Goal: Use online tool/utility: Utilize a website feature to perform a specific function

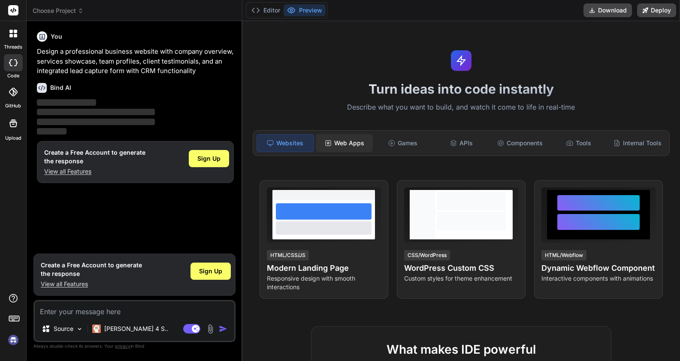
click at [341, 138] on div "Web Apps" at bounding box center [344, 143] width 57 height 18
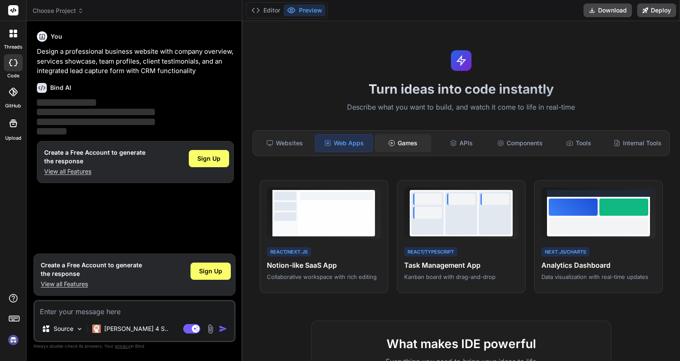
click at [407, 143] on div "Games" at bounding box center [403, 143] width 57 height 18
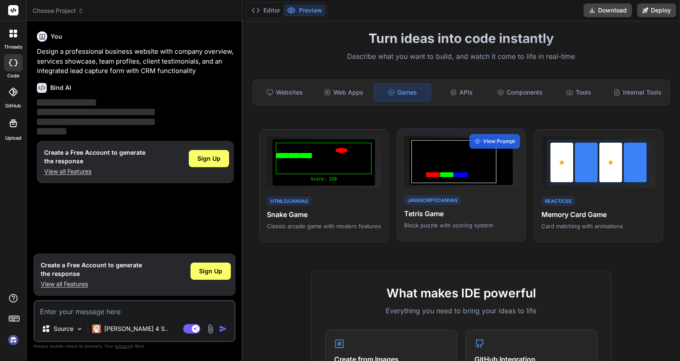
scroll to position [66, 0]
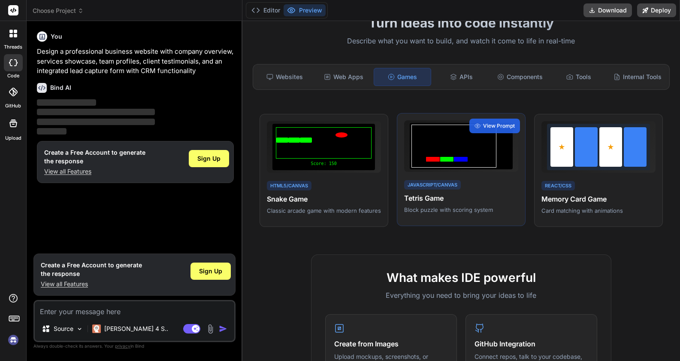
click at [465, 154] on div at bounding box center [454, 145] width 85 height 43
click at [494, 127] on span "View Prompt" at bounding box center [499, 126] width 32 height 8
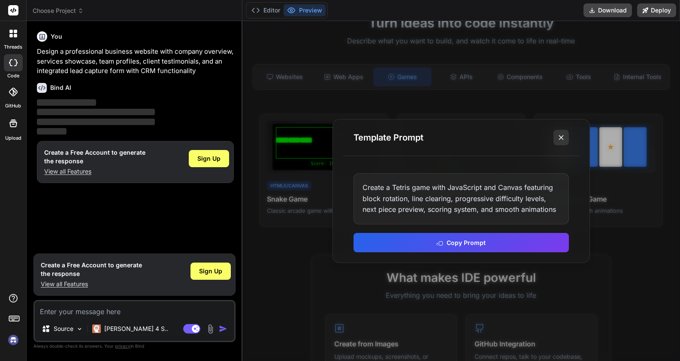
click at [561, 138] on icon at bounding box center [561, 137] width 9 height 9
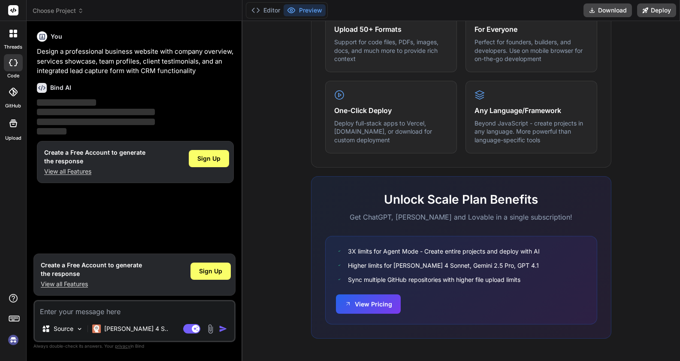
scroll to position [0, 0]
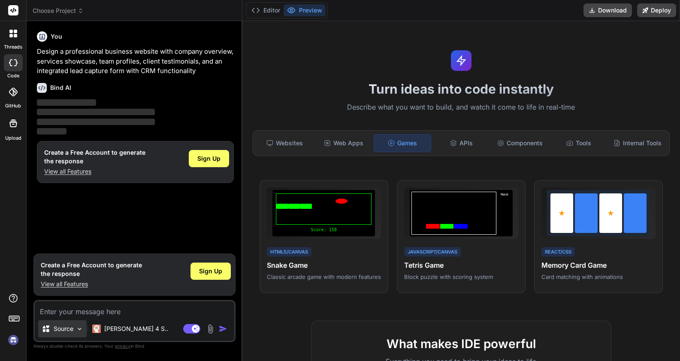
click at [64, 333] on div "Source" at bounding box center [62, 328] width 48 height 17
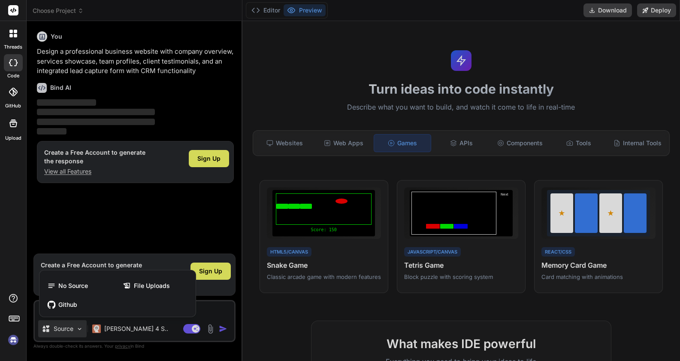
click at [73, 328] on div at bounding box center [340, 180] width 680 height 361
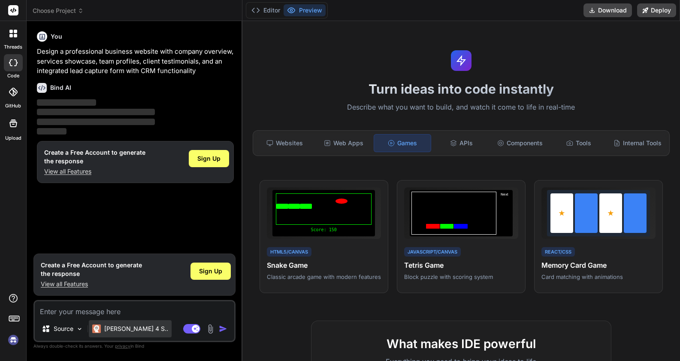
click at [117, 328] on p "[PERSON_NAME] 4 S.." at bounding box center [136, 328] width 64 height 9
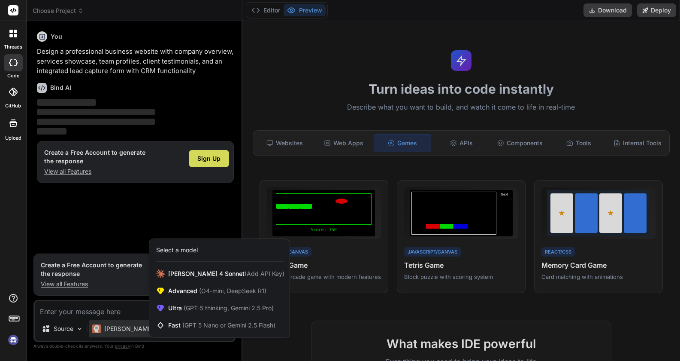
click at [119, 325] on div at bounding box center [340, 180] width 680 height 361
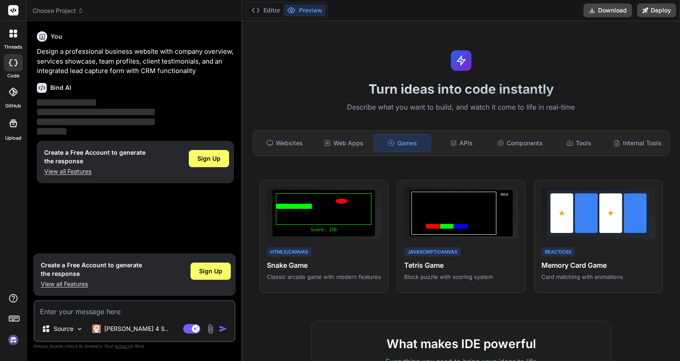
click at [75, 116] on p "‌" at bounding box center [135, 112] width 197 height 10
click at [281, 143] on div "Websites" at bounding box center [285, 143] width 57 height 18
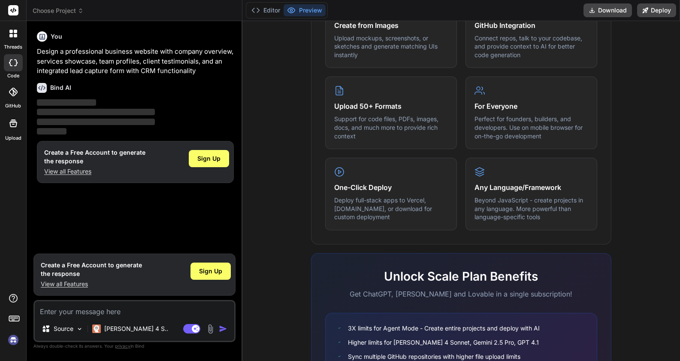
scroll to position [391, 0]
click at [13, 37] on div at bounding box center [13, 33] width 18 height 18
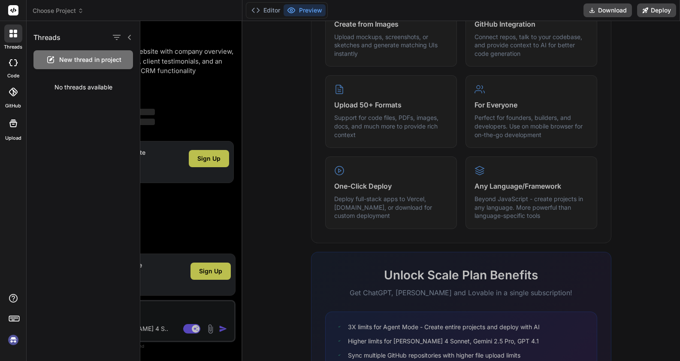
click at [14, 58] on div at bounding box center [13, 62] width 19 height 17
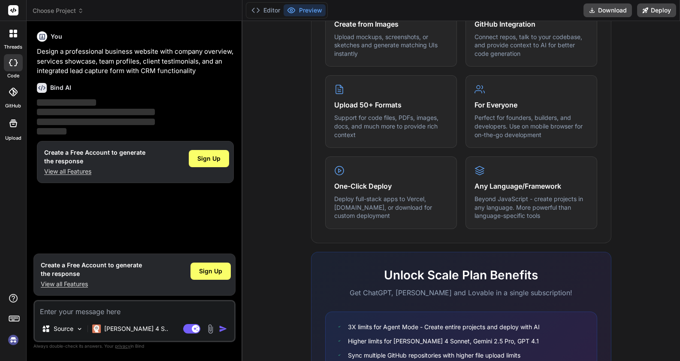
click at [12, 82] on div at bounding box center [13, 91] width 19 height 19
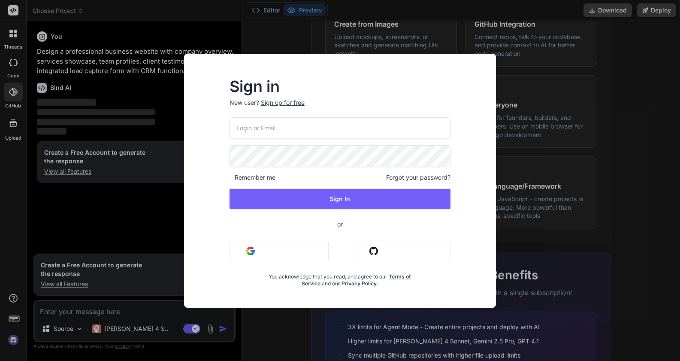
click at [8, 136] on div "Sign in New user? Sign up for free Remember me Forgot your password? Sign In or…" at bounding box center [340, 180] width 680 height 361
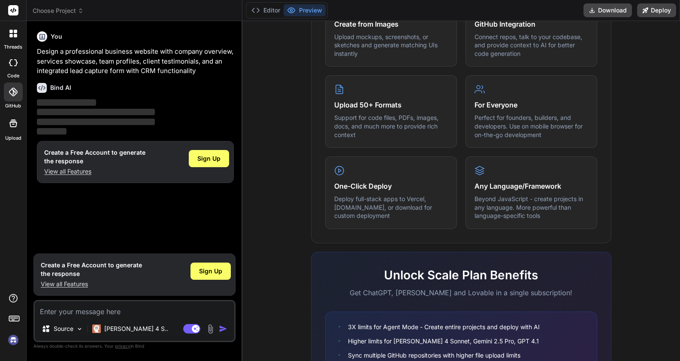
click at [10, 124] on icon at bounding box center [13, 123] width 8 height 8
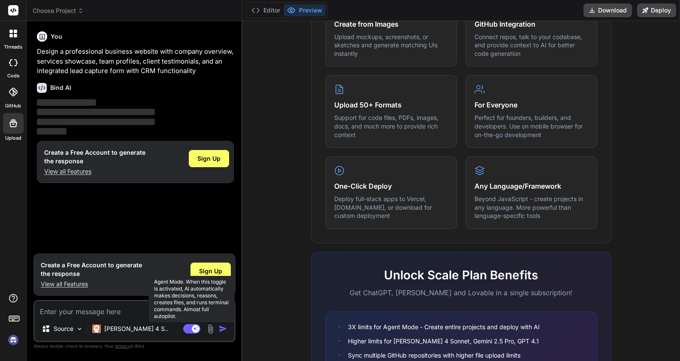
click at [190, 326] on rect at bounding box center [191, 328] width 17 height 9
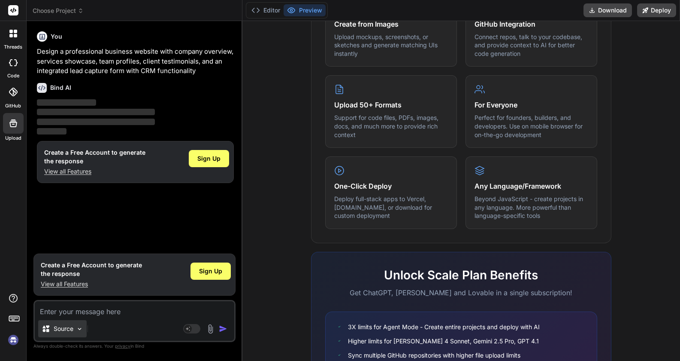
click at [54, 329] on p "Source" at bounding box center [64, 328] width 20 height 9
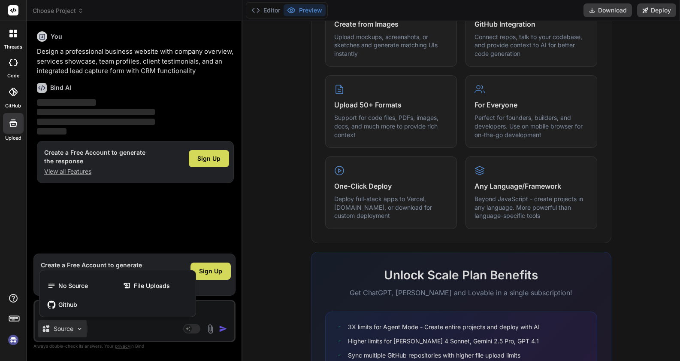
click at [195, 327] on div at bounding box center [340, 180] width 680 height 361
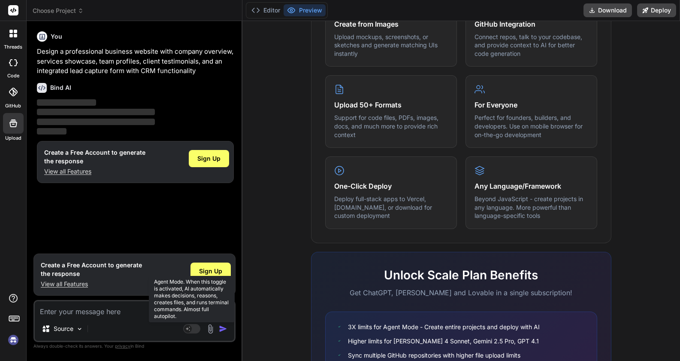
click at [194, 327] on rect at bounding box center [191, 328] width 17 height 9
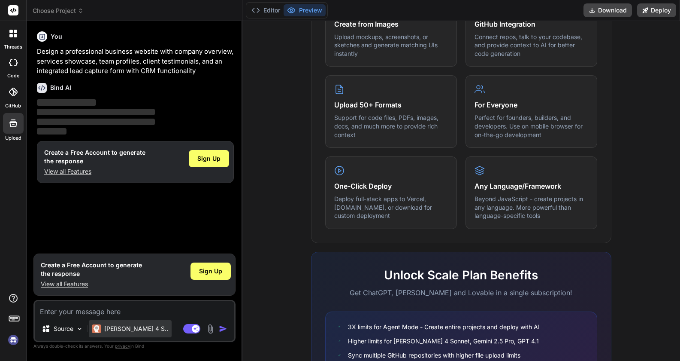
click at [133, 332] on p "[PERSON_NAME] 4 S.." at bounding box center [136, 328] width 64 height 9
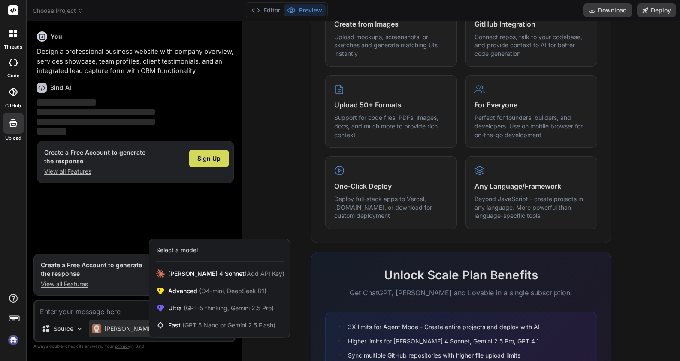
click at [117, 305] on div at bounding box center [340, 180] width 680 height 361
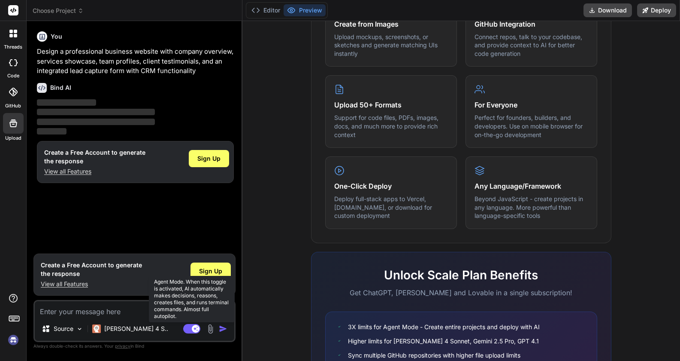
click at [193, 326] on rect at bounding box center [196, 328] width 8 height 8
click at [187, 330] on rect at bounding box center [188, 328] width 8 height 8
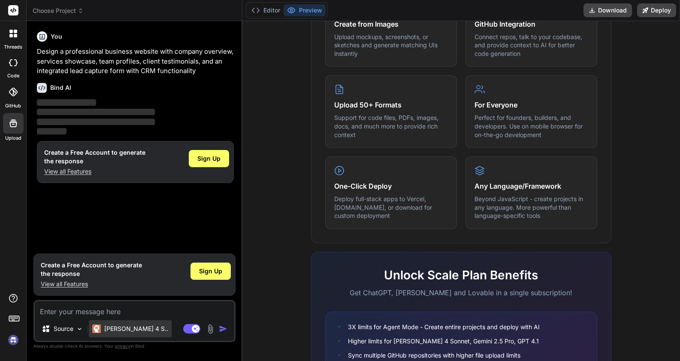
click at [119, 324] on p "[PERSON_NAME] 4 S.." at bounding box center [136, 328] width 64 height 9
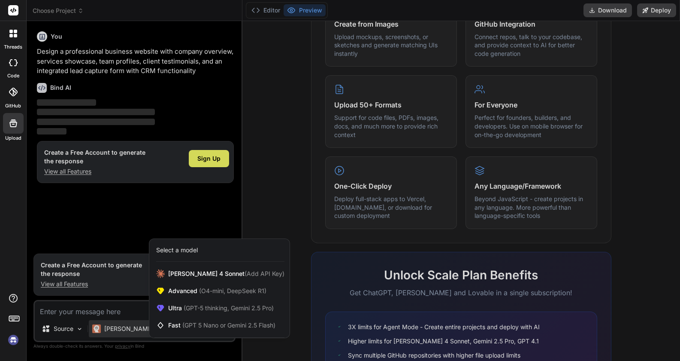
click at [61, 7] on div at bounding box center [340, 180] width 680 height 361
type textarea "x"
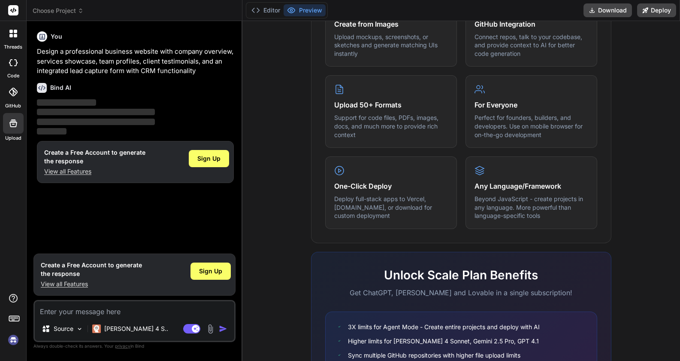
click at [55, 8] on span "Choose Project" at bounding box center [58, 10] width 51 height 9
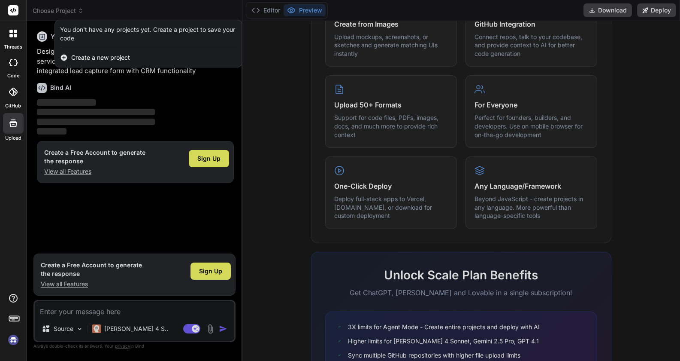
click at [12, 5] on rect at bounding box center [13, 10] width 10 height 10
click at [13, 12] on rect at bounding box center [13, 10] width 10 height 10
click at [14, 12] on rect at bounding box center [13, 10] width 10 height 10
click at [14, 11] on rect at bounding box center [13, 10] width 10 height 10
click at [67, 310] on div at bounding box center [340, 180] width 680 height 361
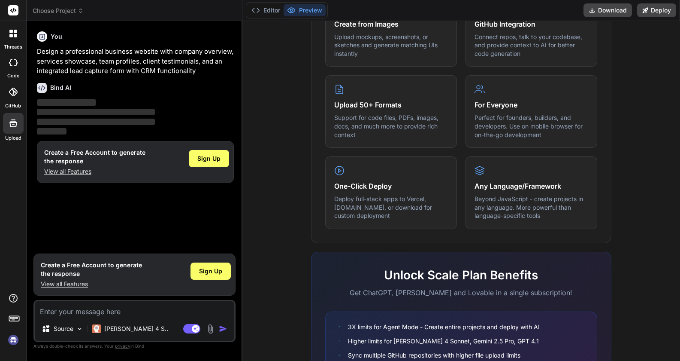
click at [67, 310] on textarea at bounding box center [135, 308] width 200 height 15
type textarea "b"
type textarea "x"
type textarea "bu"
type textarea "x"
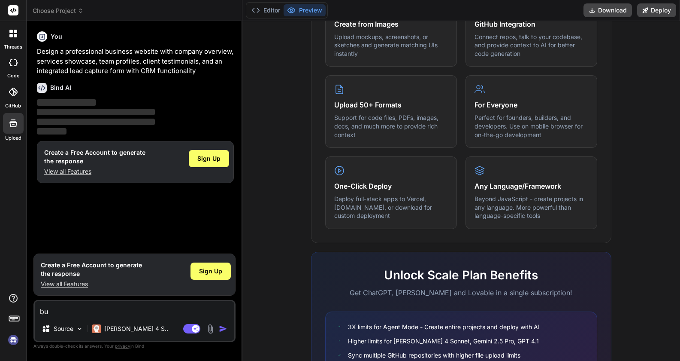
type textarea "[PERSON_NAME]"
type textarea "x"
type textarea "buil"
type textarea "x"
type textarea "build"
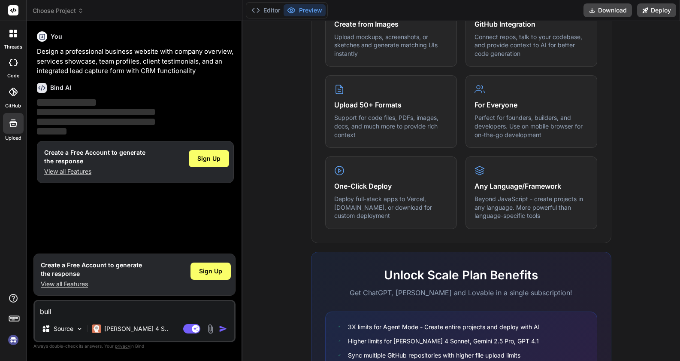
type textarea "x"
type textarea "build"
type textarea "x"
type textarea "build a"
type textarea "x"
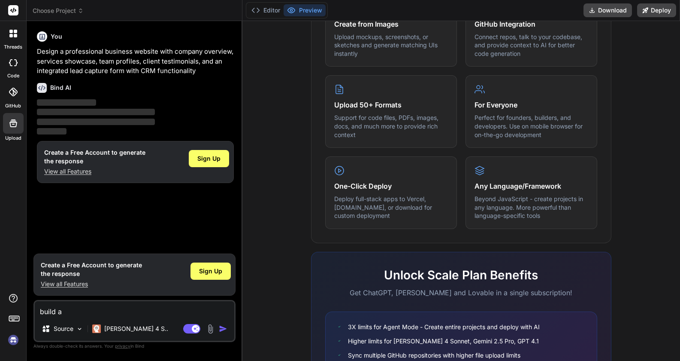
type textarea "build a"
type textarea "x"
type textarea "build a s"
type textarea "x"
type textarea "build a sp"
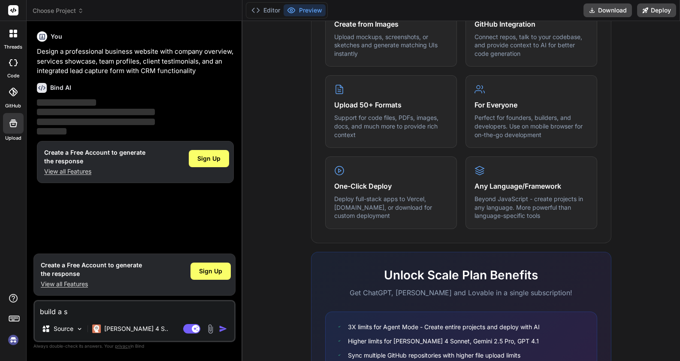
type textarea "x"
type textarea "build a spa"
type textarea "x"
type textarea "build a spac"
type textarea "x"
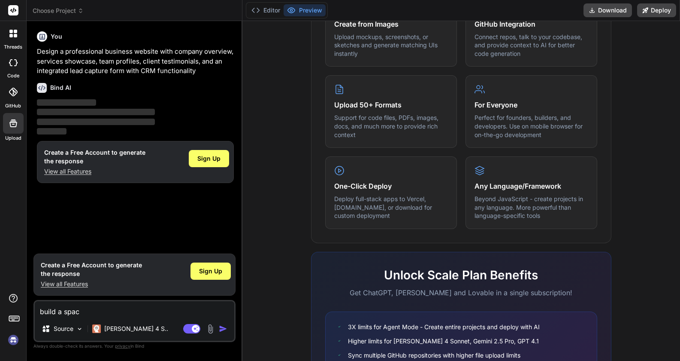
type textarea "build a space"
type textarea "x"
type textarea "build a space"
type textarea "x"
type textarea "build a space i"
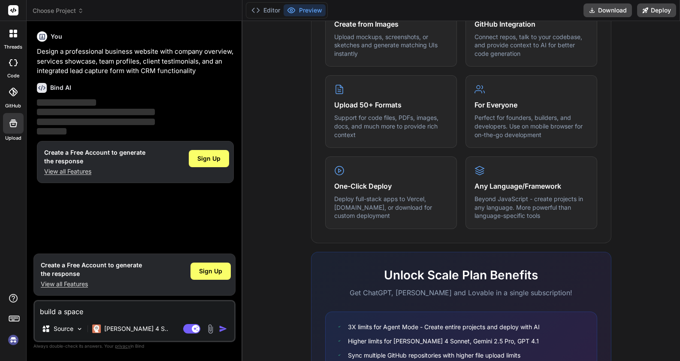
type textarea "x"
type textarea "build a space in"
type textarea "x"
type textarea "build a space inv"
type textarea "x"
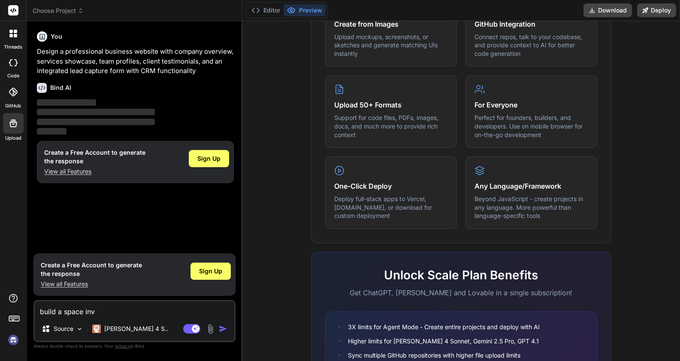
type textarea "build a space inva"
type textarea "x"
type textarea "build a space invad"
type textarea "x"
type textarea "build a space invade"
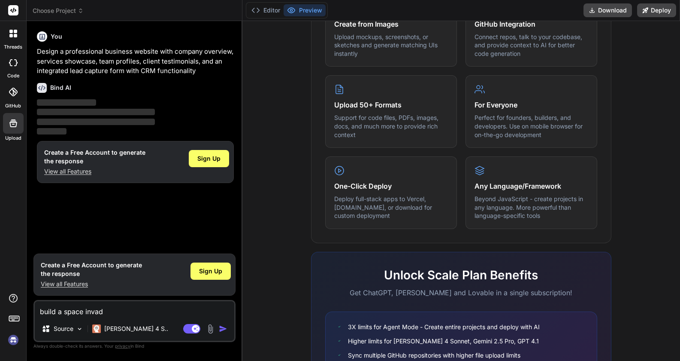
type textarea "x"
type textarea "build a space invader"
type textarea "x"
type textarea "build a space invader"
type textarea "x"
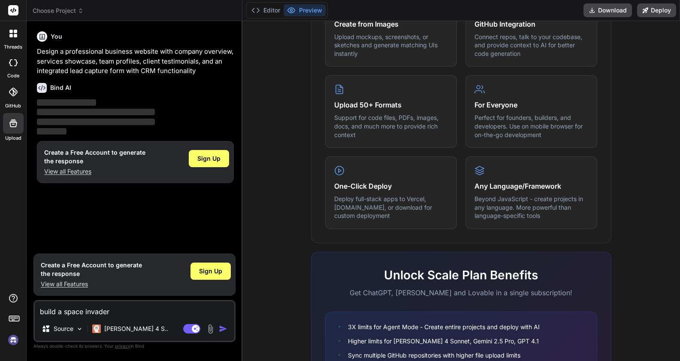
type textarea "build a space invader f"
type textarea "x"
type textarea "build a space invader"
type textarea "x"
type textarea "build a space invader g"
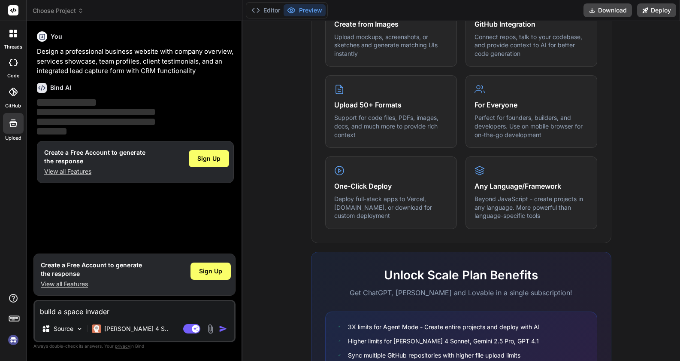
type textarea "x"
type textarea "build a space invader ga"
type textarea "x"
type textarea "build a space invader gam"
type textarea "x"
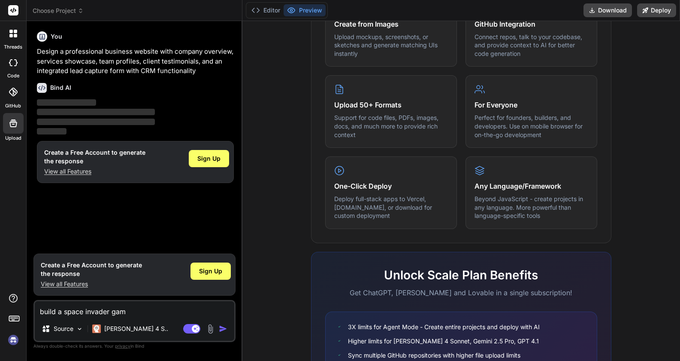
type textarea "build a space invader game"
type textarea "x"
type textarea "build a space invader game"
click at [220, 326] on img "button" at bounding box center [223, 328] width 9 height 9
click at [171, 310] on textarea "build a space invader game" at bounding box center [135, 308] width 200 height 15
